Goal: Transaction & Acquisition: Purchase product/service

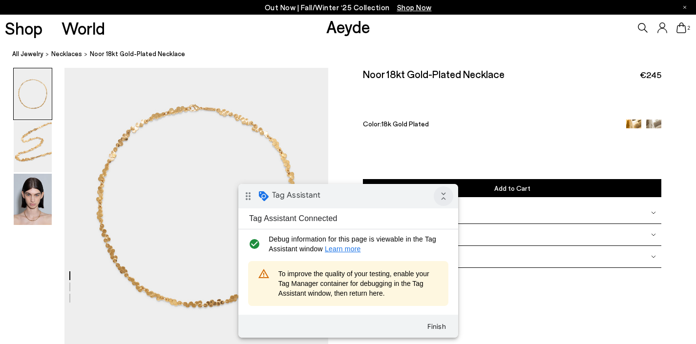
click at [438, 196] on icon "collapse_all" at bounding box center [443, 196] width 20 height 20
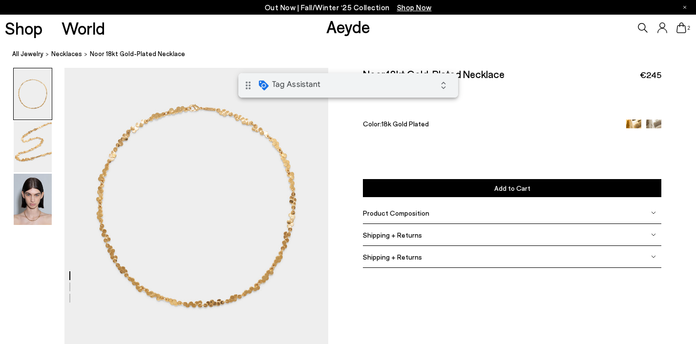
drag, startPoint x: 366, startPoint y: 77, endPoint x: 712, endPoint y: 149, distance: 353.7
click at [457, 77] on html "drag_indicator Tag Assistant expand_all" at bounding box center [348, 85] width 220 height 24
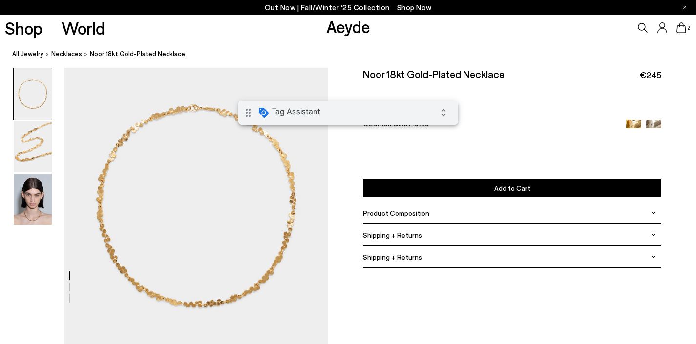
drag, startPoint x: 404, startPoint y: 109, endPoint x: 787, endPoint y: 190, distance: 391.1
click at [457, 110] on html "drag_indicator Tag Assistant expand_all" at bounding box center [348, 113] width 220 height 24
click at [641, 24] on icon at bounding box center [643, 28] width 10 height 10
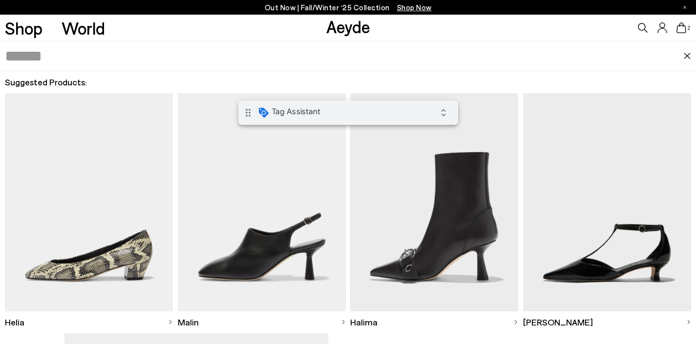
click at [557, 78] on h2 "Suggested Products:" at bounding box center [348, 82] width 686 height 12
click at [535, 60] on input "text" at bounding box center [344, 55] width 679 height 29
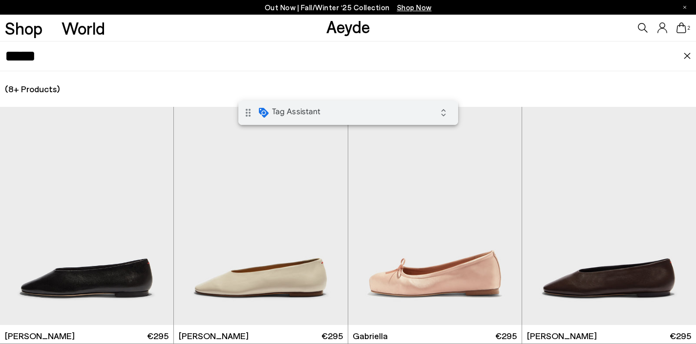
type input "*****"
click at [640, 27] on icon at bounding box center [643, 28] width 10 height 10
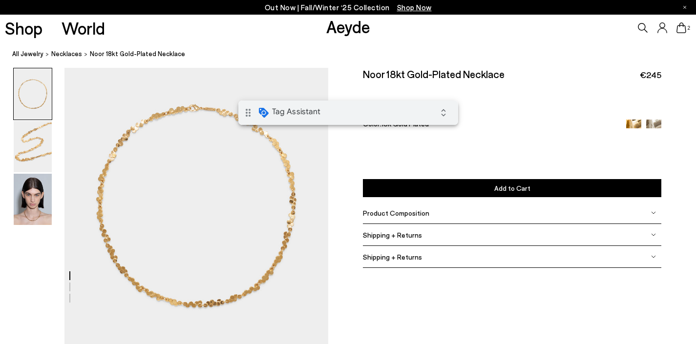
click at [640, 27] on icon at bounding box center [643, 28] width 10 height 10
click at [340, 26] on link "Aeyde" at bounding box center [348, 26] width 44 height 21
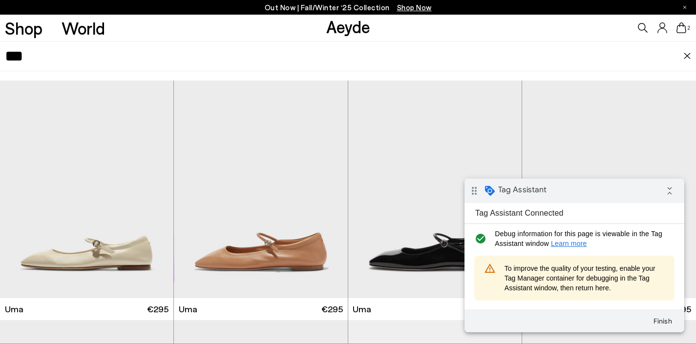
click at [641, 28] on icon at bounding box center [643, 28] width 10 height 10
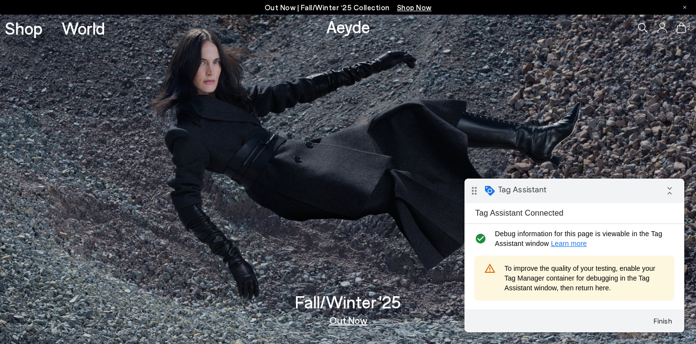
click at [641, 28] on icon at bounding box center [643, 28] width 10 height 10
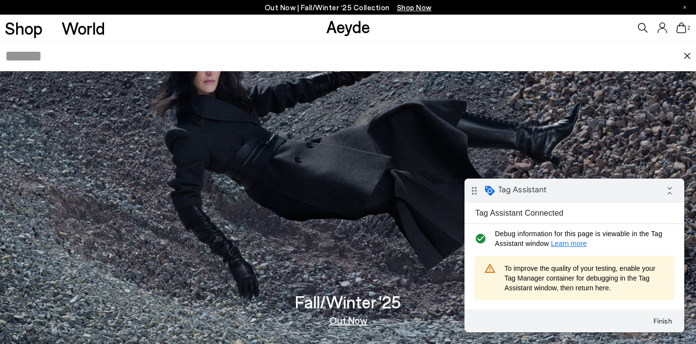
click at [641, 28] on icon at bounding box center [643, 28] width 10 height 10
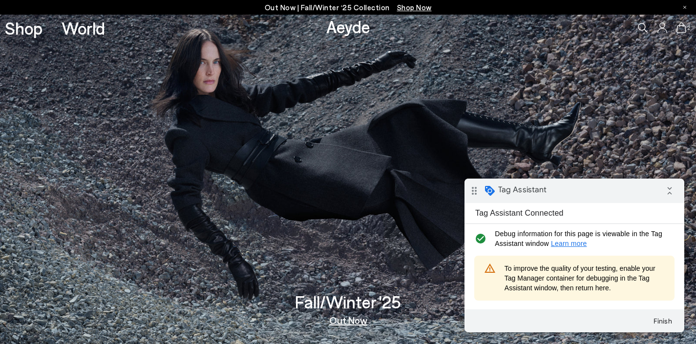
click at [641, 28] on icon at bounding box center [643, 28] width 10 height 10
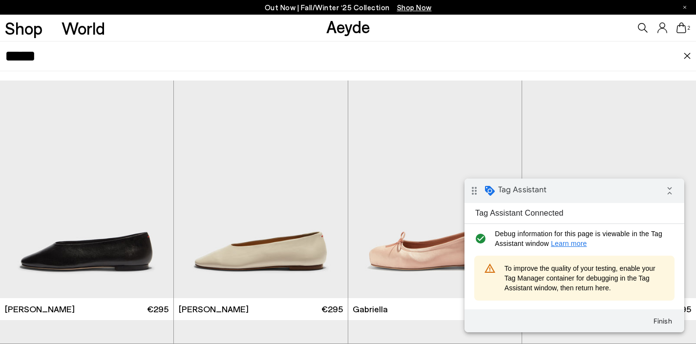
type input "*****"
click at [641, 26] on icon at bounding box center [643, 28] width 10 height 10
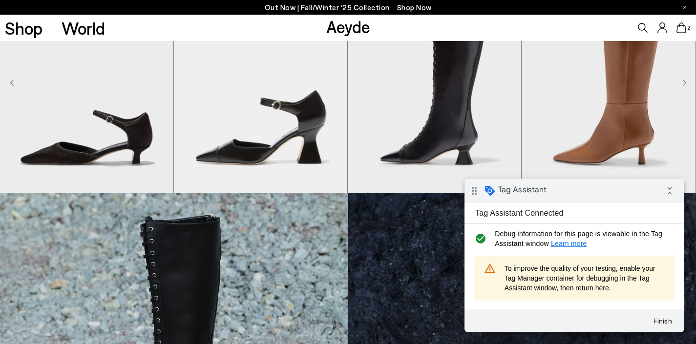
scroll to position [246, 0]
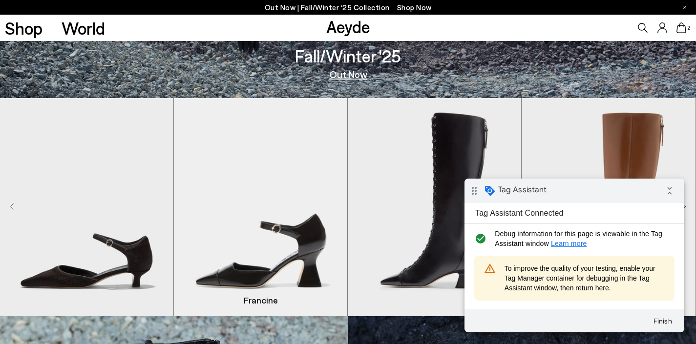
click at [292, 174] on img "2 / 8" at bounding box center [260, 207] width 173 height 218
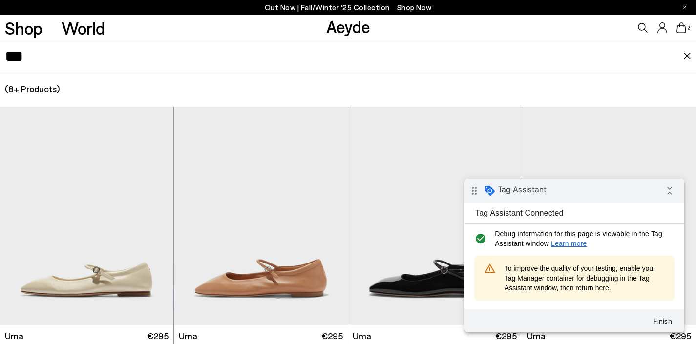
type input "***"
click at [642, 27] on icon at bounding box center [643, 28] width 10 height 10
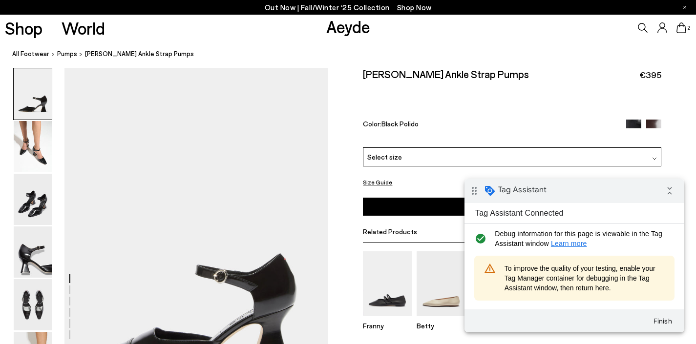
click at [367, 25] on link "Aeyde" at bounding box center [348, 26] width 44 height 21
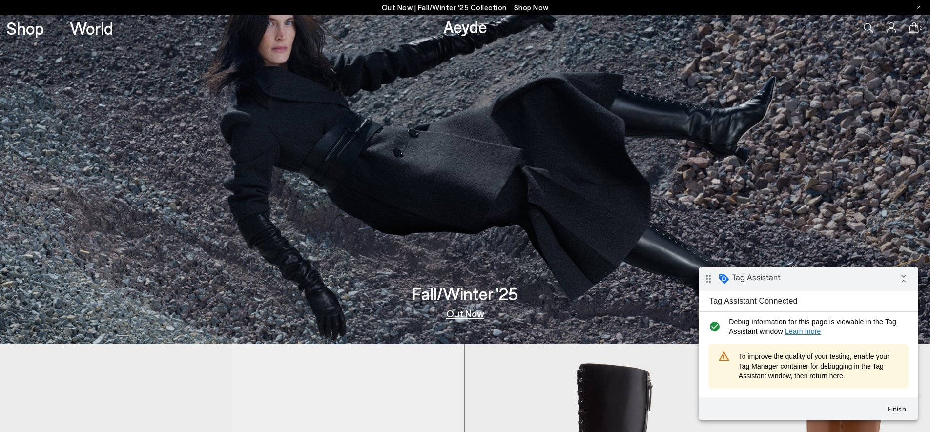
click at [695, 27] on icon at bounding box center [869, 28] width 10 height 10
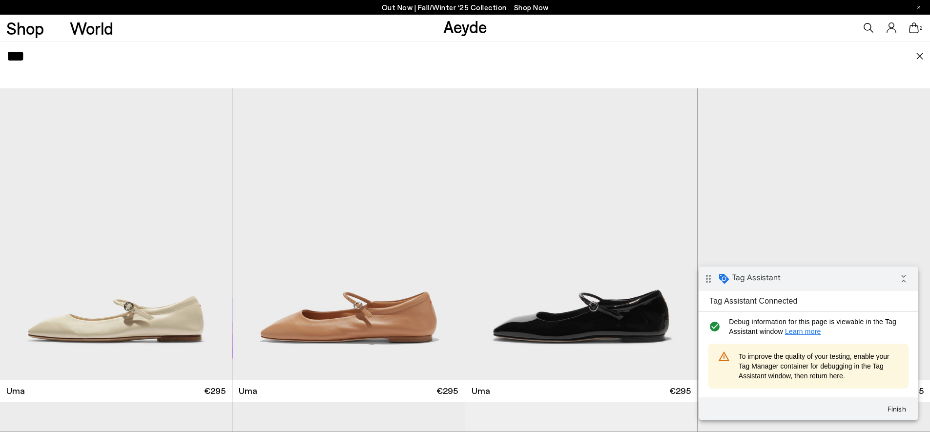
type input "***"
click at [695, 28] on icon at bounding box center [869, 28] width 10 height 10
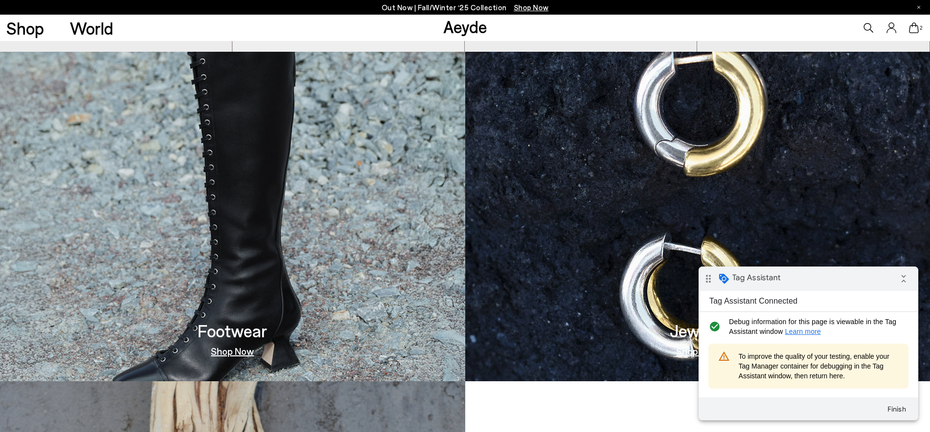
scroll to position [571, 0]
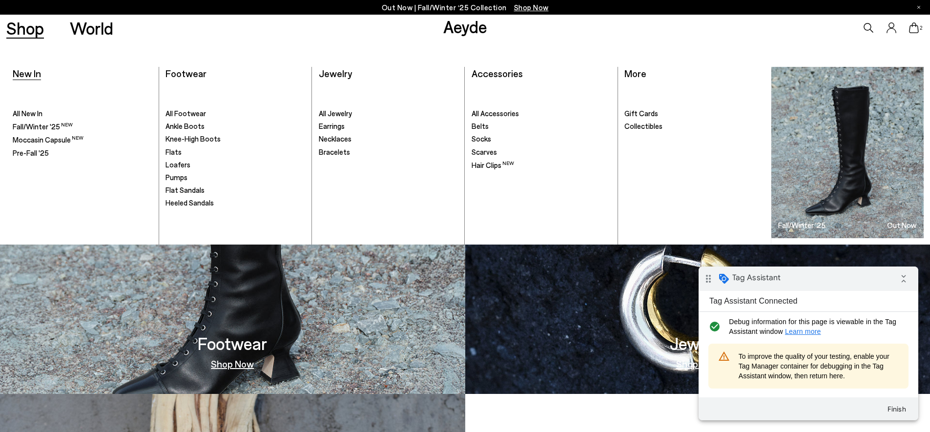
click at [34, 73] on span "New In" at bounding box center [27, 73] width 28 height 12
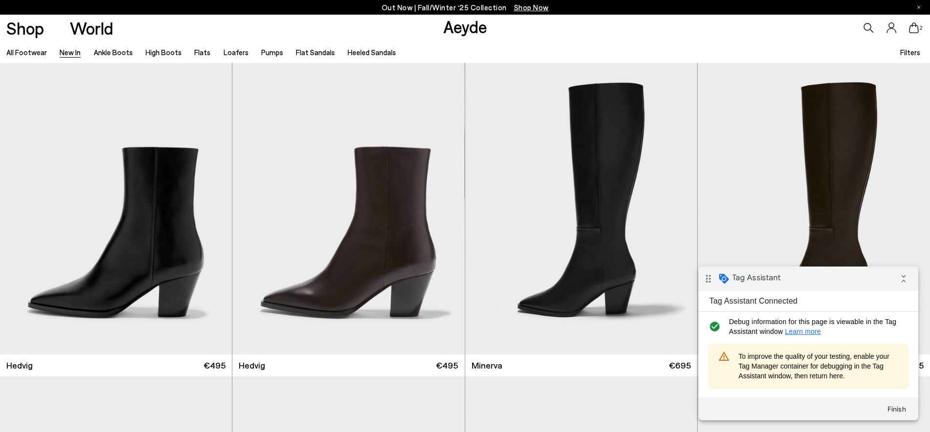
click at [441, 53] on div "All Footwear New In Ankle Boots High Boots Flats Loafers Pumps Flat Sandals Hee…" at bounding box center [465, 52] width 930 height 22
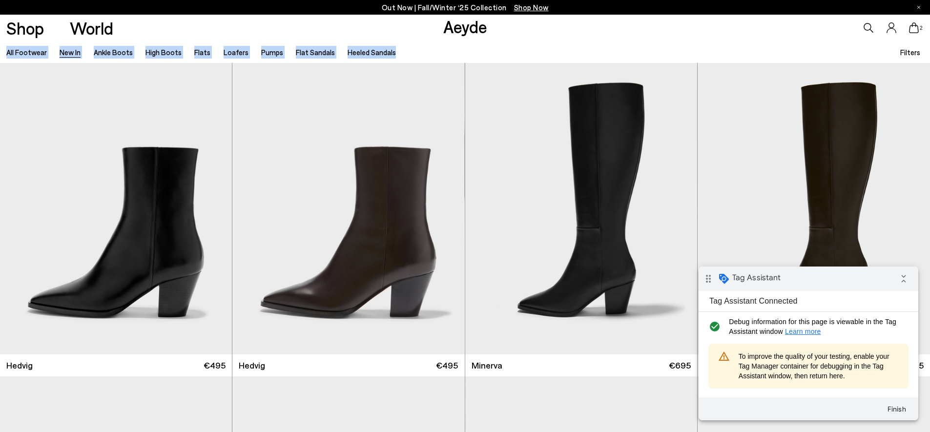
drag, startPoint x: 440, startPoint y: 53, endPoint x: 3, endPoint y: 54, distance: 437.4
click at [3, 54] on div "All Footwear New In Ankle Boots High Boots Flats Loafers Pumps Flat Sandals Hee…" at bounding box center [465, 52] width 930 height 22
drag, startPoint x: 424, startPoint y: 53, endPoint x: 436, endPoint y: 53, distance: 11.7
click at [424, 53] on div "All Footwear New In Ankle Boots High Boots Flats Loafers Pumps Flat Sandals Hee…" at bounding box center [465, 52] width 930 height 22
drag, startPoint x: 437, startPoint y: 53, endPoint x: 5, endPoint y: 54, distance: 432.0
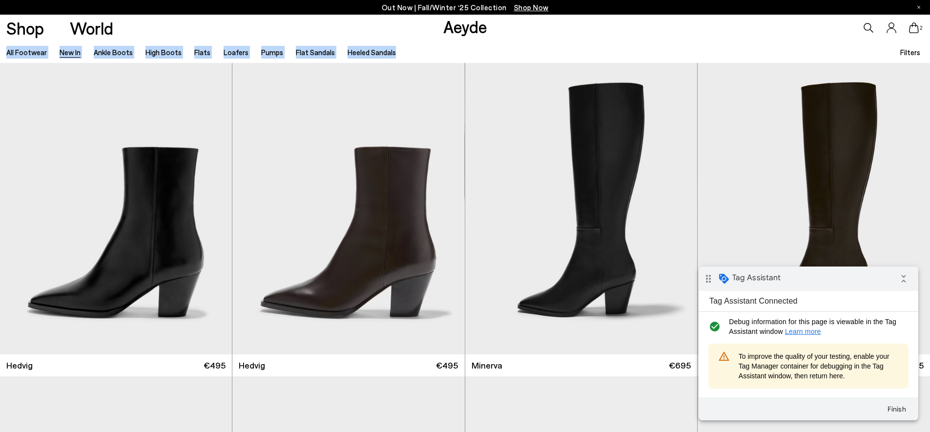
click at [5, 54] on div "All Footwear New In Ankle Boots High Boots Flats Loafers Pumps Flat Sandals Hee…" at bounding box center [465, 52] width 930 height 22
click at [412, 56] on div "All Footwear New In Ankle Boots High Boots Flats Loafers Pumps Flat Sandals Hee…" at bounding box center [465, 52] width 930 height 22
drag, startPoint x: 445, startPoint y: 54, endPoint x: 2, endPoint y: 52, distance: 442.8
click at [2, 52] on div "All Footwear New In Ankle Boots High Boots Flats Loafers Pumps Flat Sandals Hee…" at bounding box center [465, 52] width 930 height 22
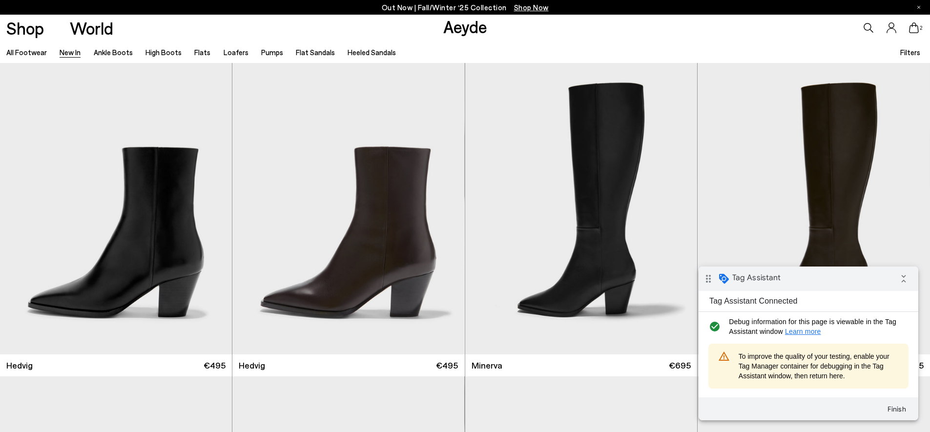
click at [405, 55] on div "All Footwear New In Ankle Boots High Boots Flats Loafers Pumps Flat Sandals Hee…" at bounding box center [465, 52] width 930 height 22
click at [305, 214] on img "1 / 6" at bounding box center [348, 208] width 232 height 291
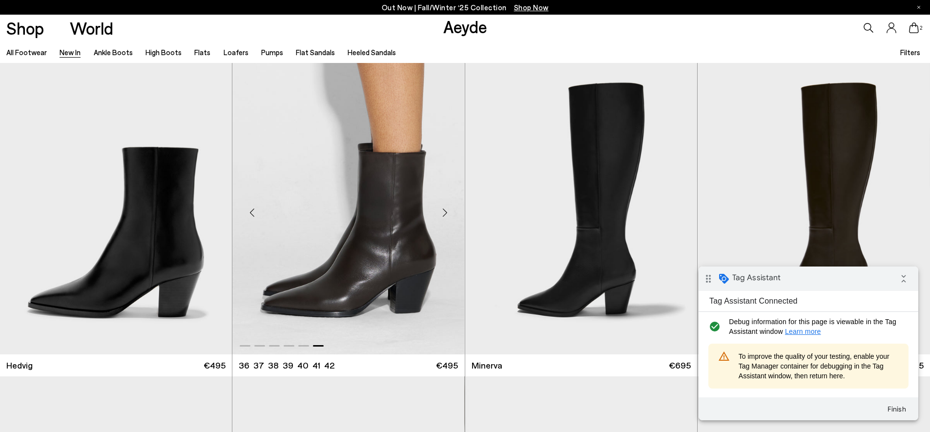
click at [343, 199] on img "6 / 6" at bounding box center [348, 208] width 232 height 291
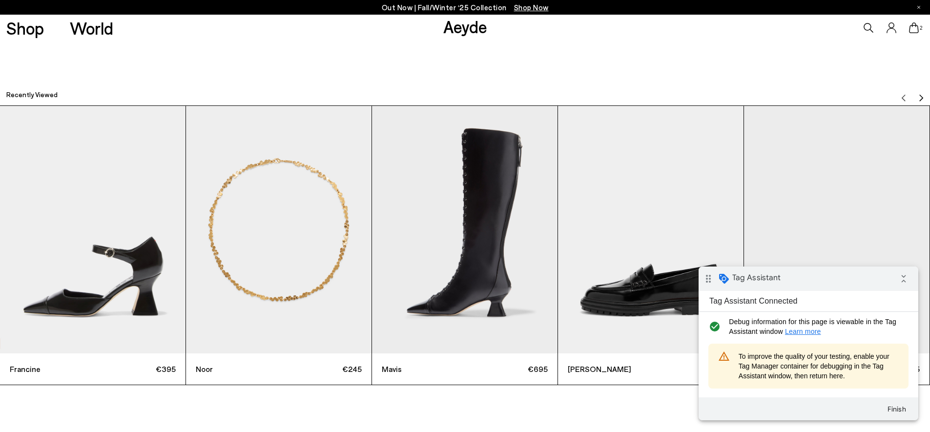
scroll to position [3844, 0]
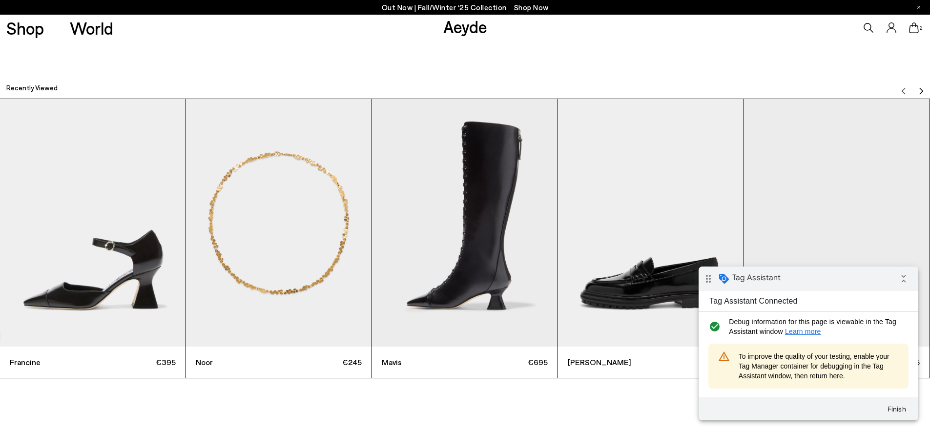
click at [480, 202] on img "3 / 9" at bounding box center [464, 222] width 185 height 247
